Goal: Register for event/course

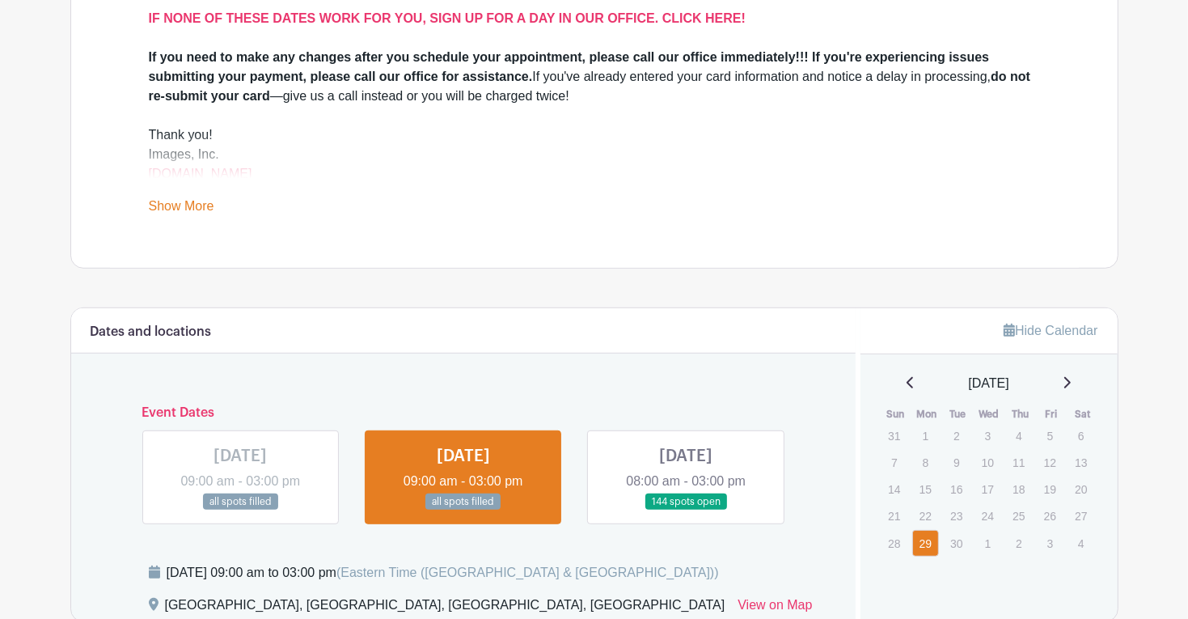
scroll to position [599, 0]
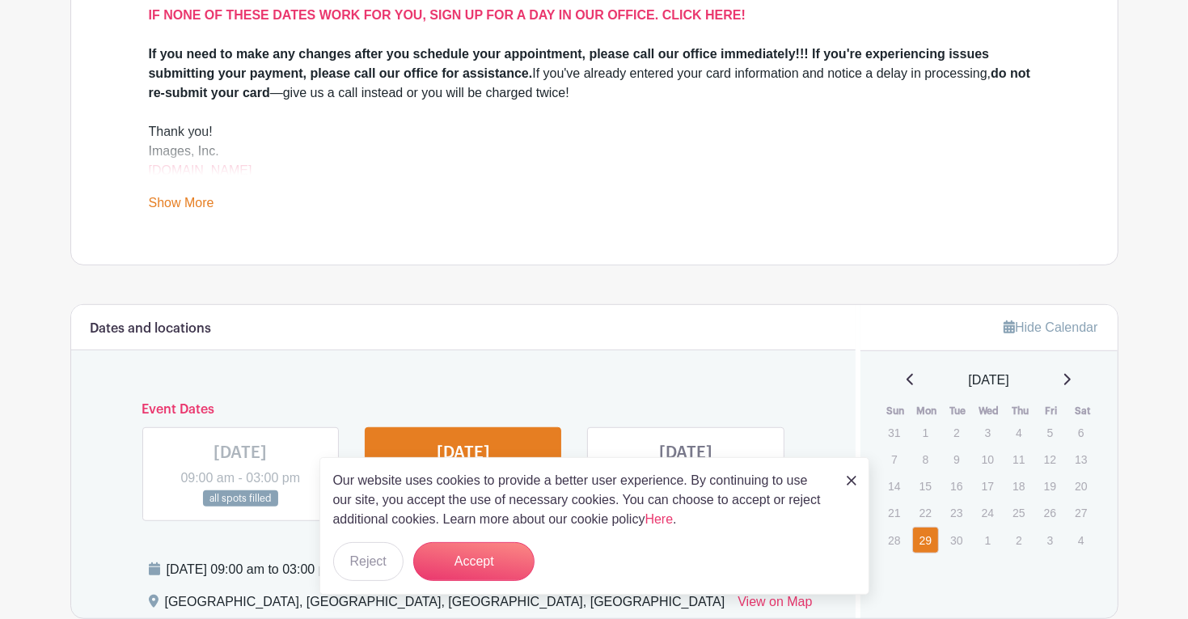
click at [849, 476] on img at bounding box center [852, 481] width 10 height 10
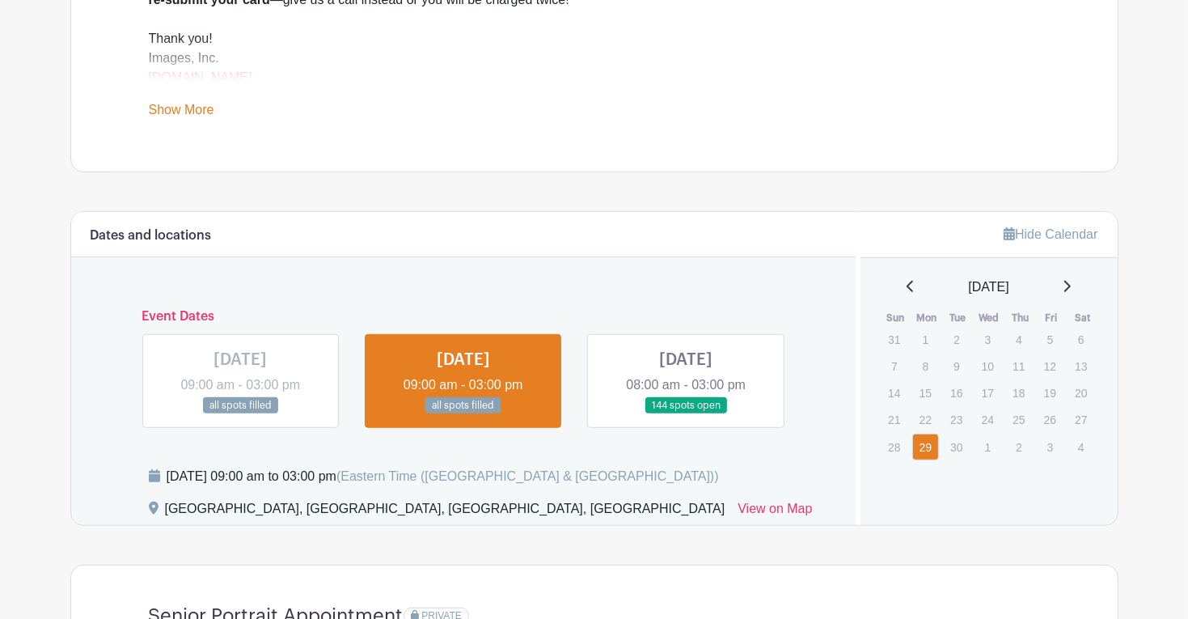
scroll to position [693, 0]
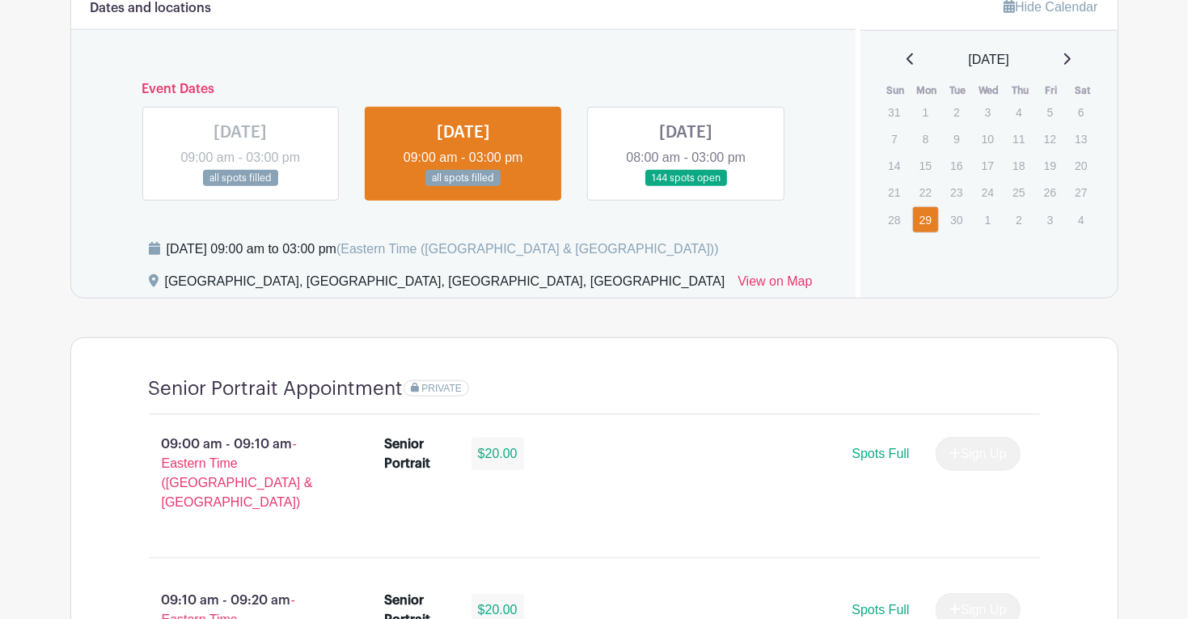
scroll to position [923, 0]
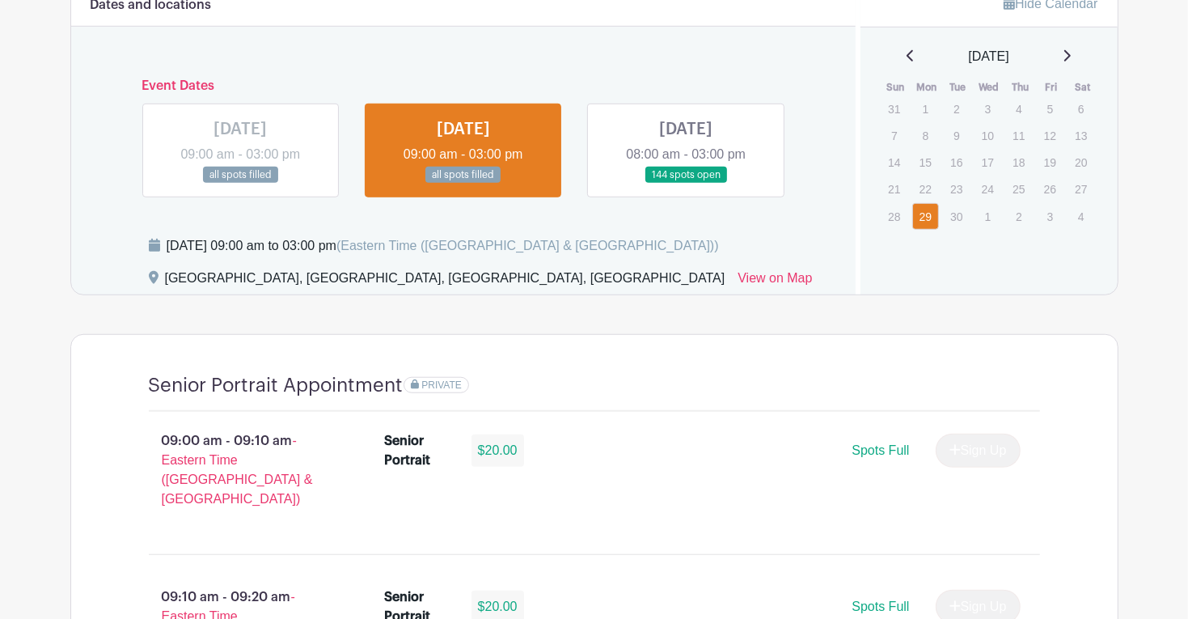
click at [686, 184] on link at bounding box center [686, 184] width 0 height 0
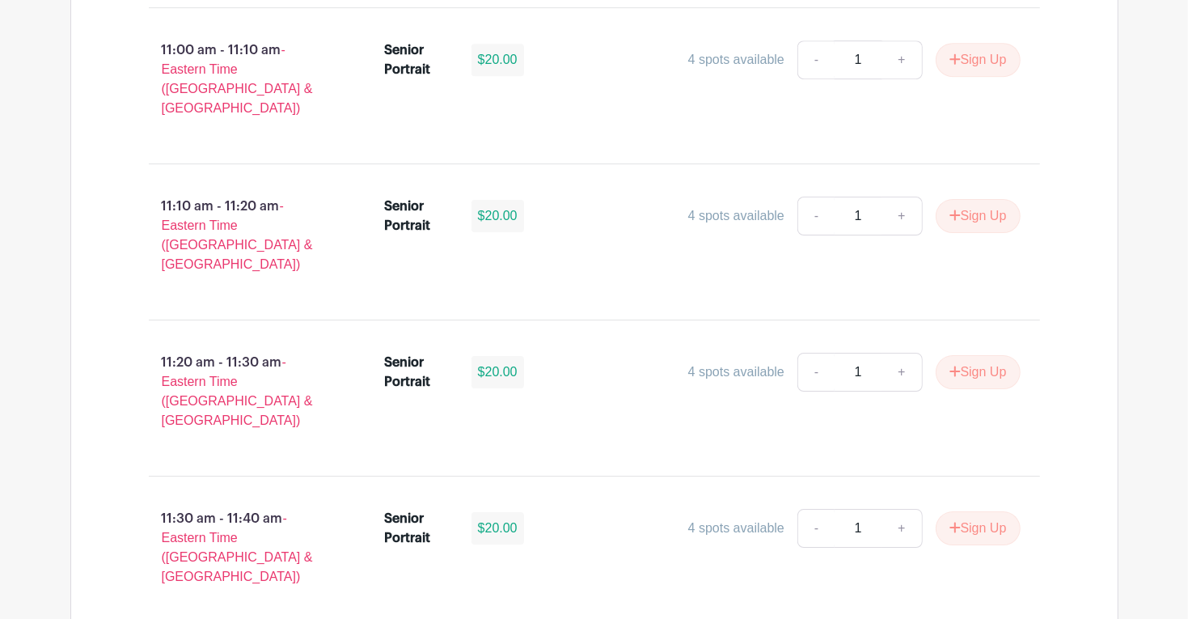
scroll to position [4129, 0]
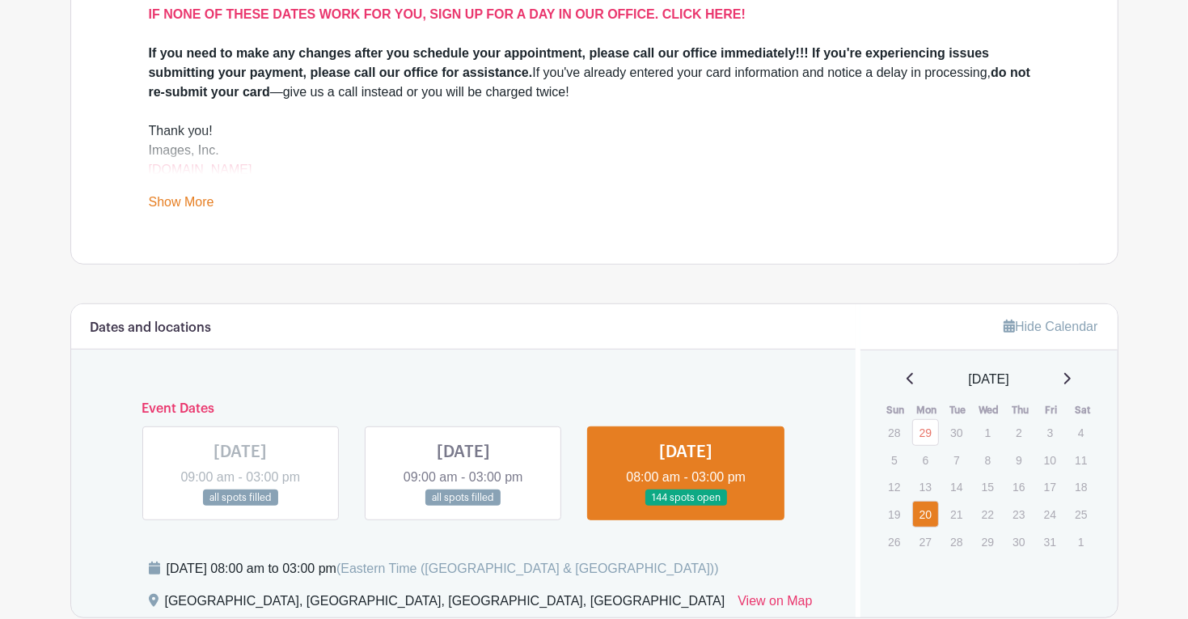
scroll to position [603, 0]
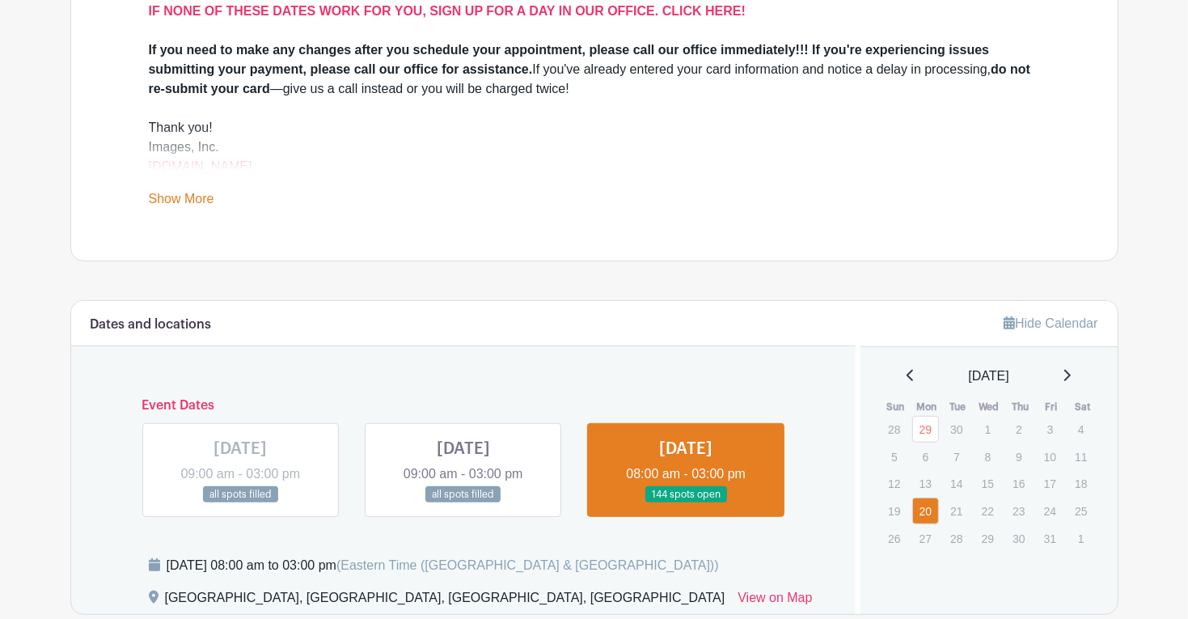
click at [686, 503] on link at bounding box center [686, 503] width 0 height 0
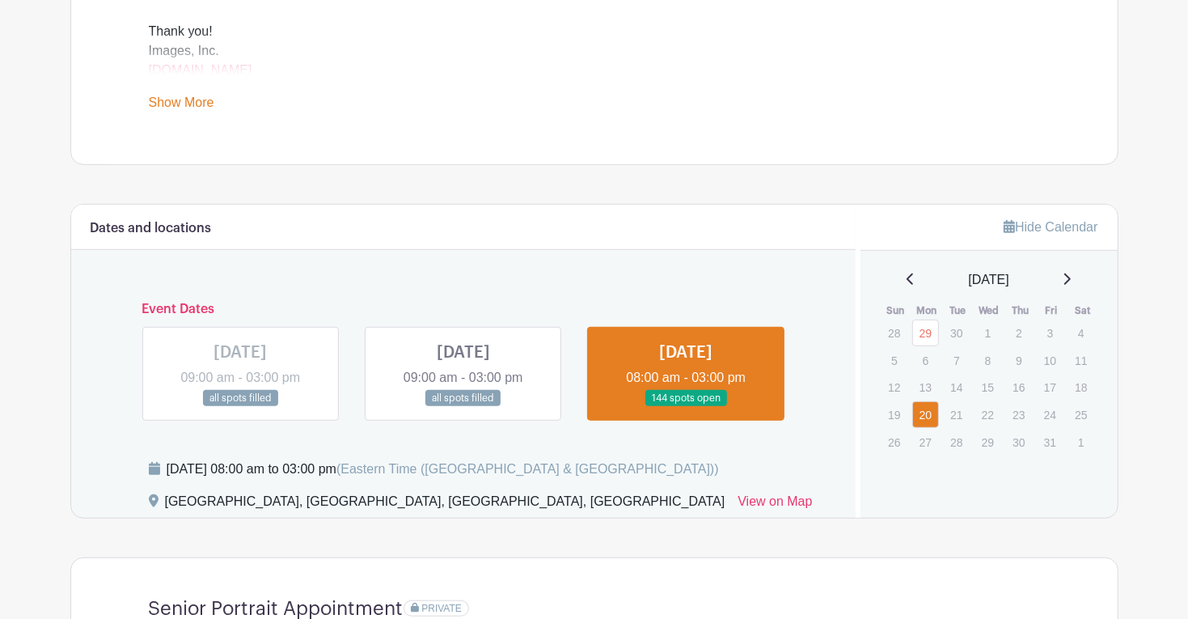
scroll to position [692, 0]
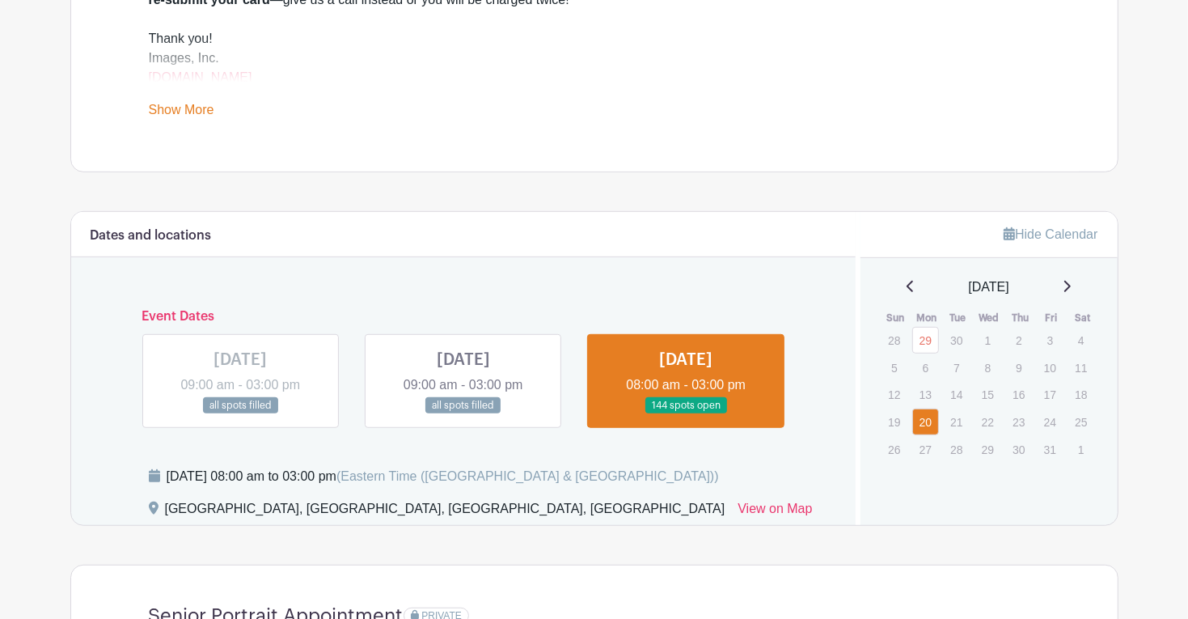
click at [463, 414] on link at bounding box center [463, 414] width 0 height 0
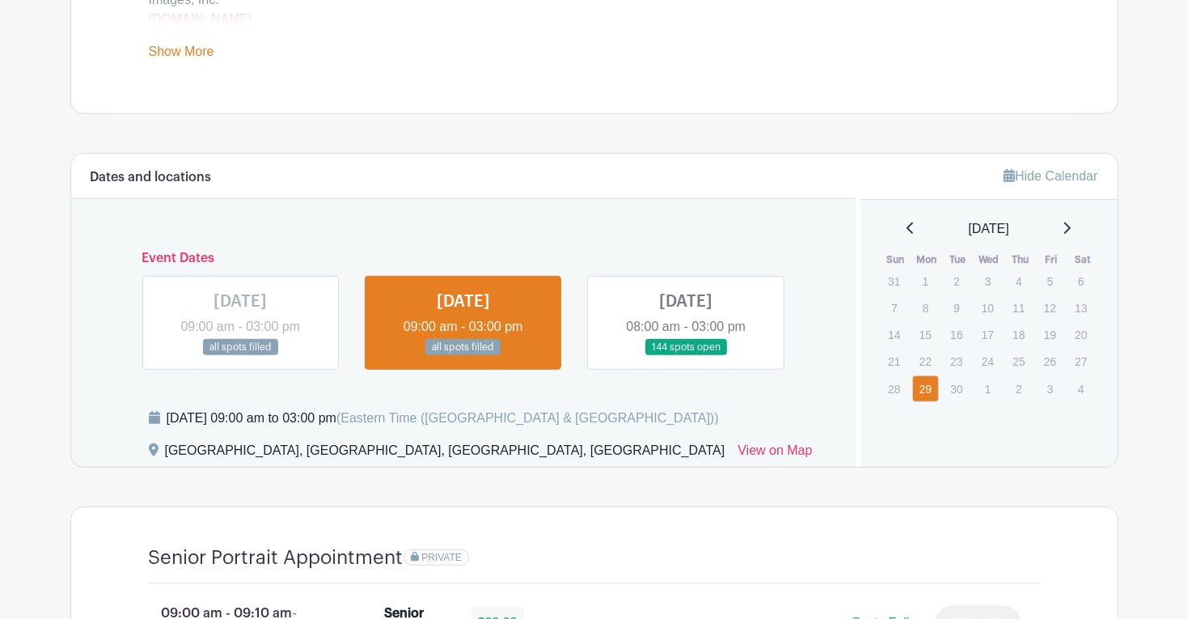
scroll to position [765, 0]
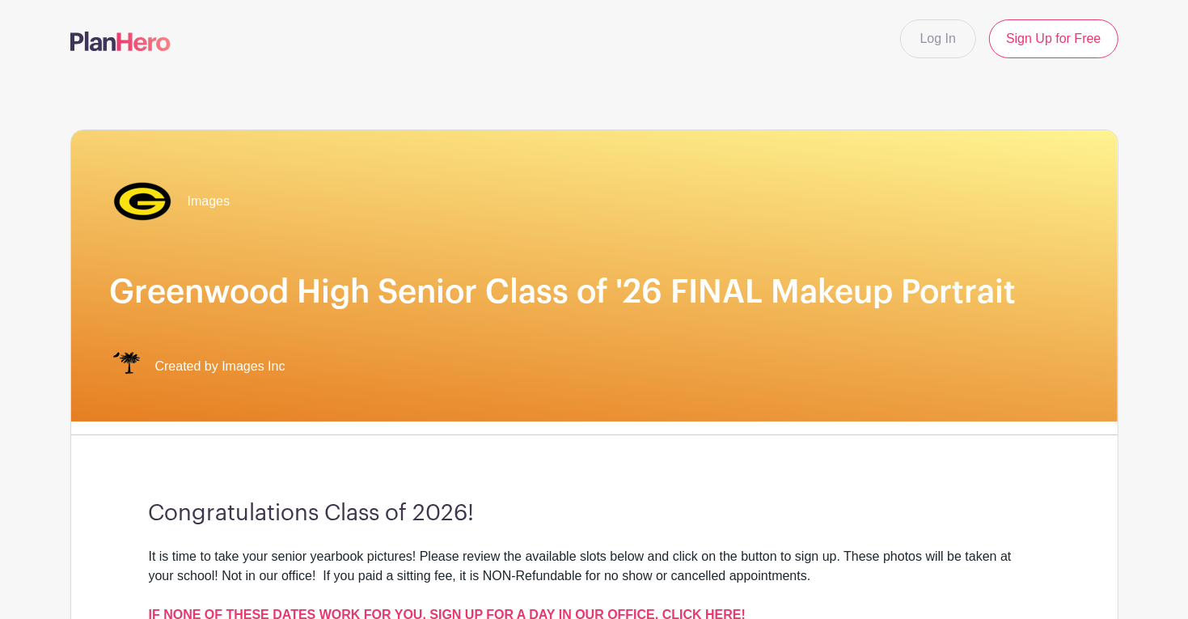
click at [917, 244] on div "Images Greenwood High Senior Class of '26 FINAL Makeup Portrait Created by Imag…" at bounding box center [594, 275] width 1047 height 291
